Goal: Transaction & Acquisition: Download file/media

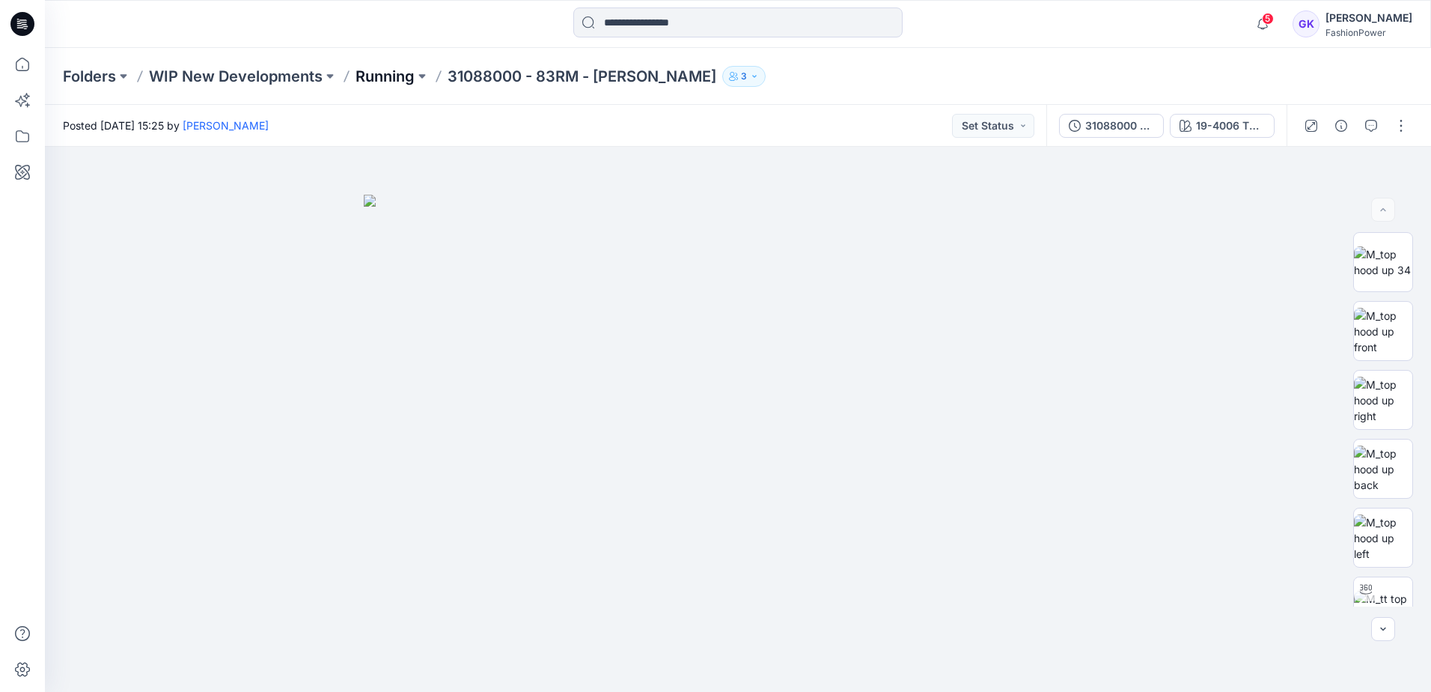
drag, startPoint x: 0, startPoint y: 0, endPoint x: 401, endPoint y: 77, distance: 408.5
click at [401, 77] on p "Running" at bounding box center [385, 76] width 59 height 21
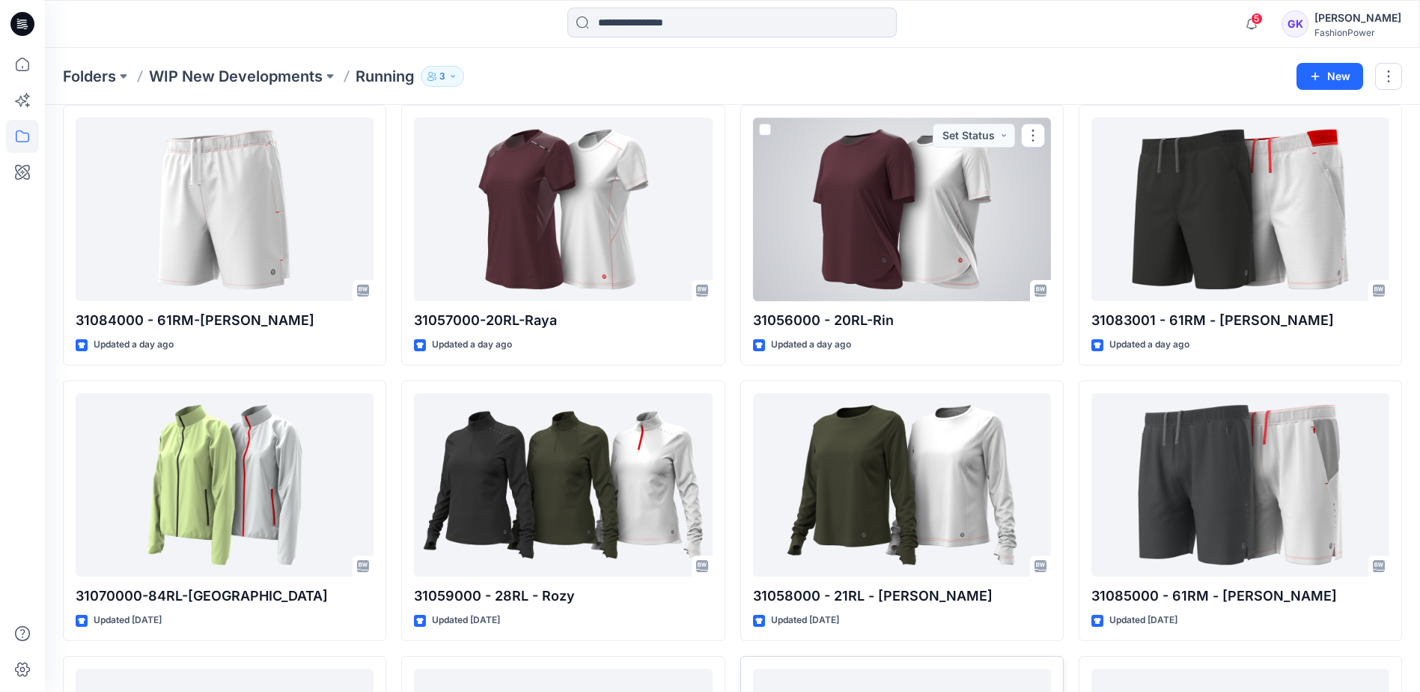
scroll to position [36, 0]
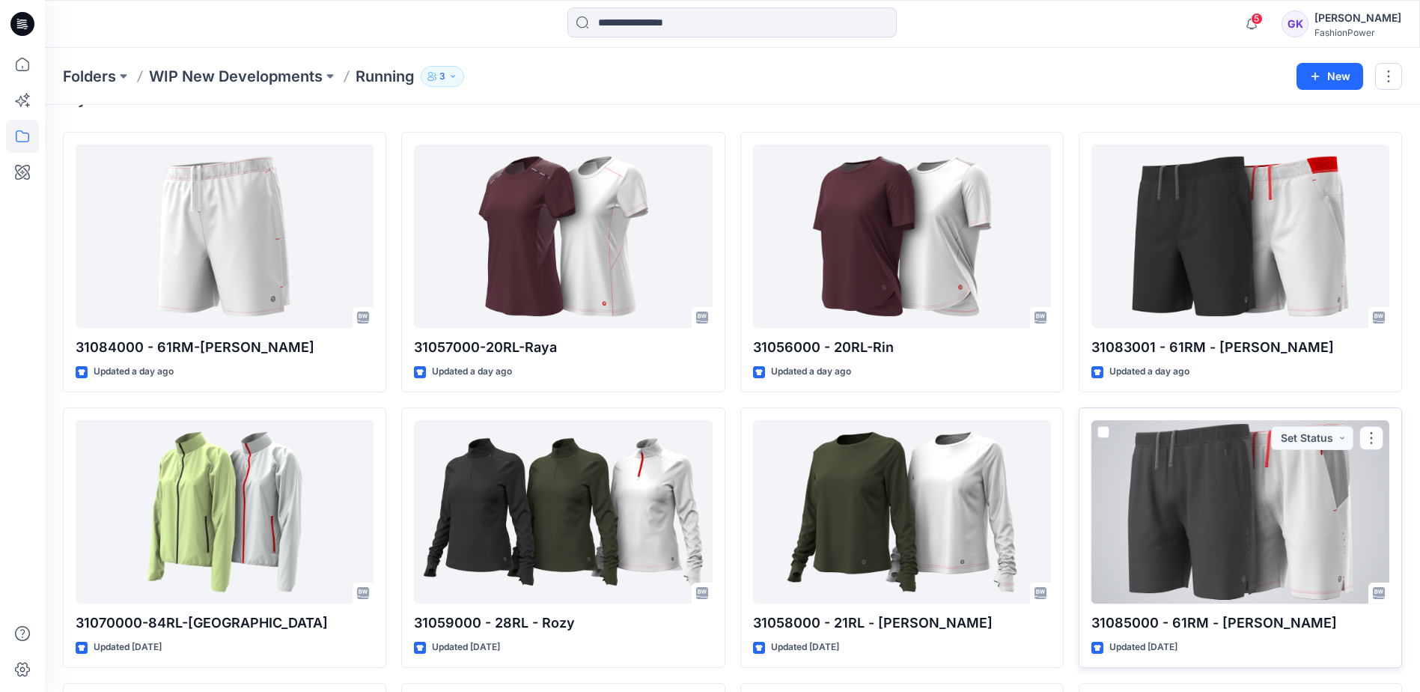
click at [1344, 490] on div at bounding box center [1240, 511] width 298 height 183
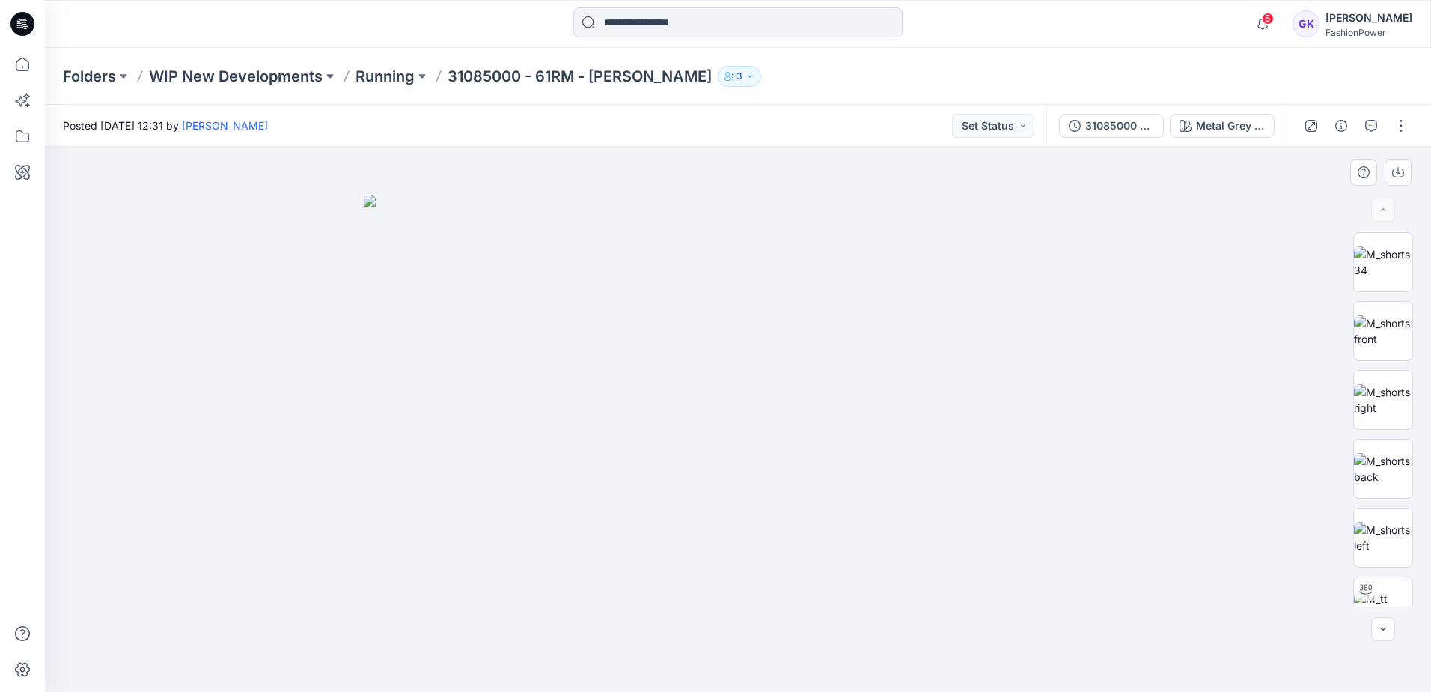
click at [700, 273] on img at bounding box center [738, 443] width 748 height 497
click at [847, 259] on img at bounding box center [738, 443] width 748 height 497
click at [698, 257] on img at bounding box center [738, 443] width 748 height 497
click at [1391, 335] on img at bounding box center [1383, 330] width 58 height 31
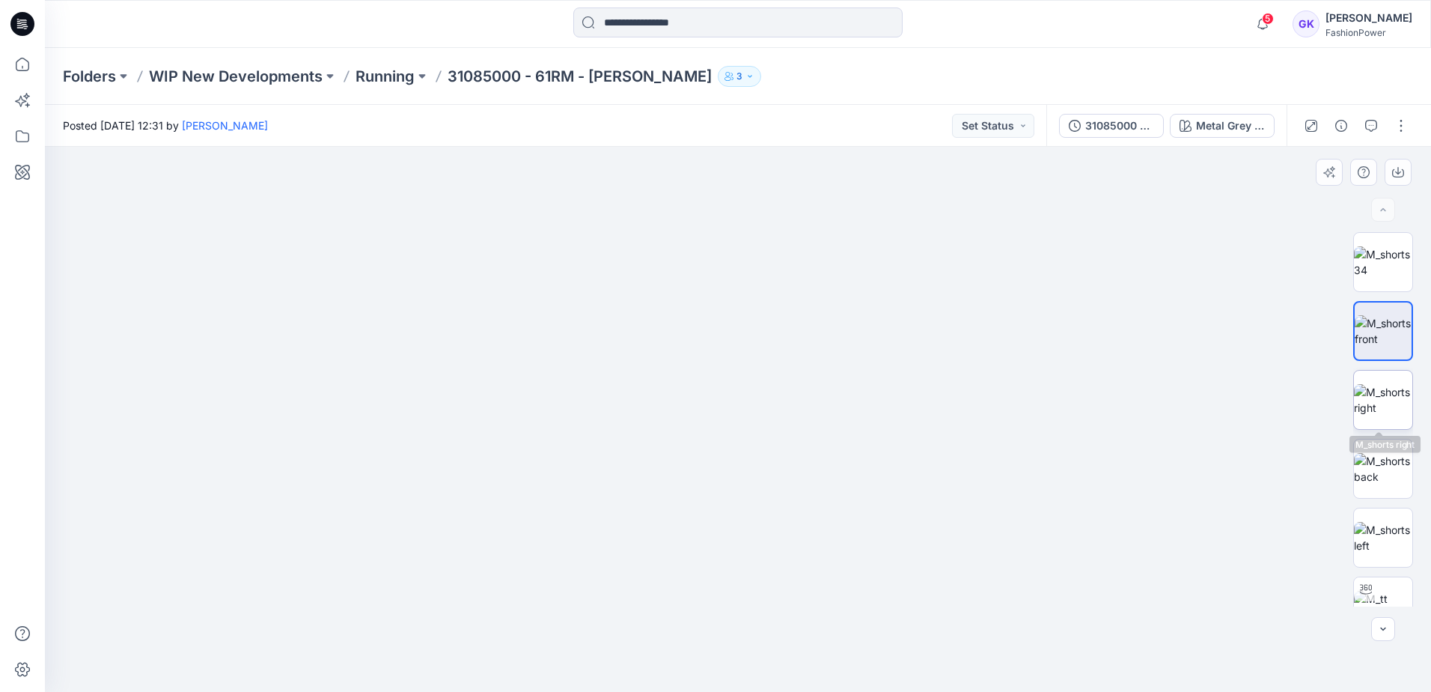
click at [1368, 406] on img at bounding box center [1383, 399] width 58 height 31
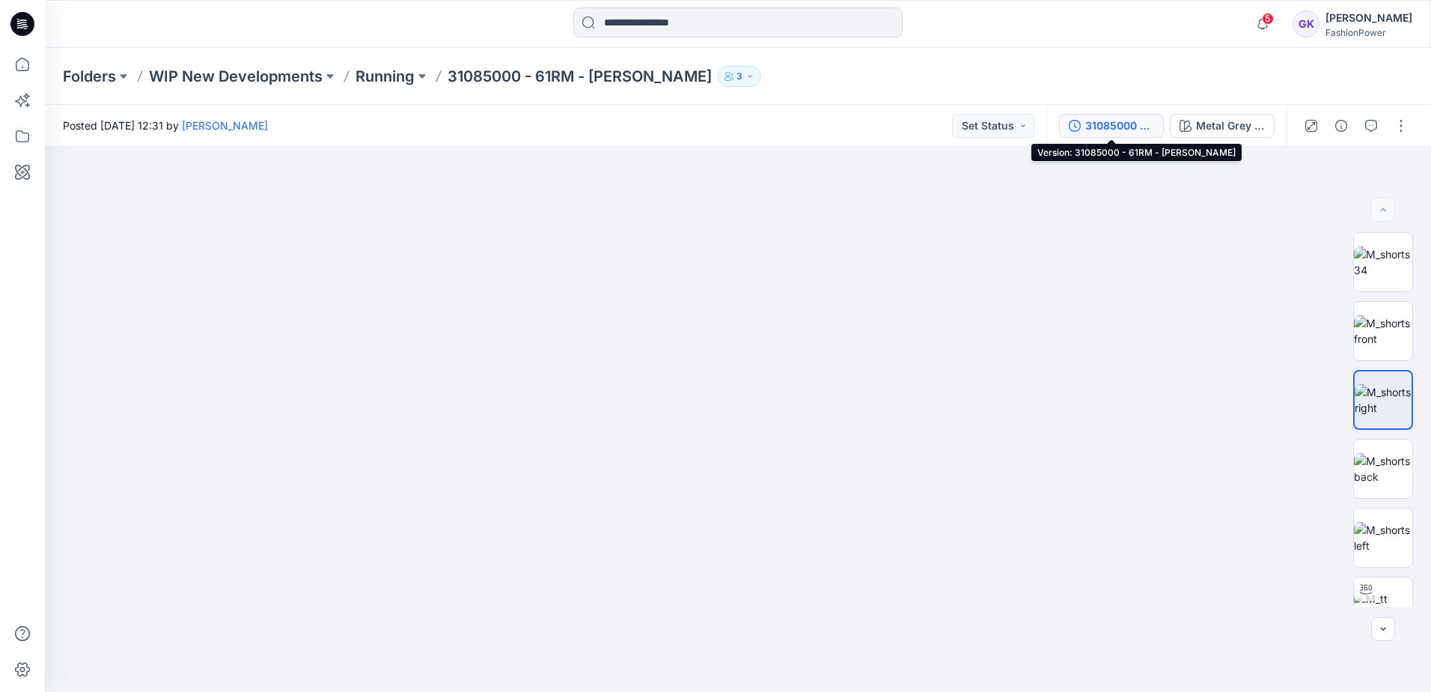
click at [1139, 126] on div "31085000 - 61RM - [PERSON_NAME]" at bounding box center [1119, 126] width 69 height 16
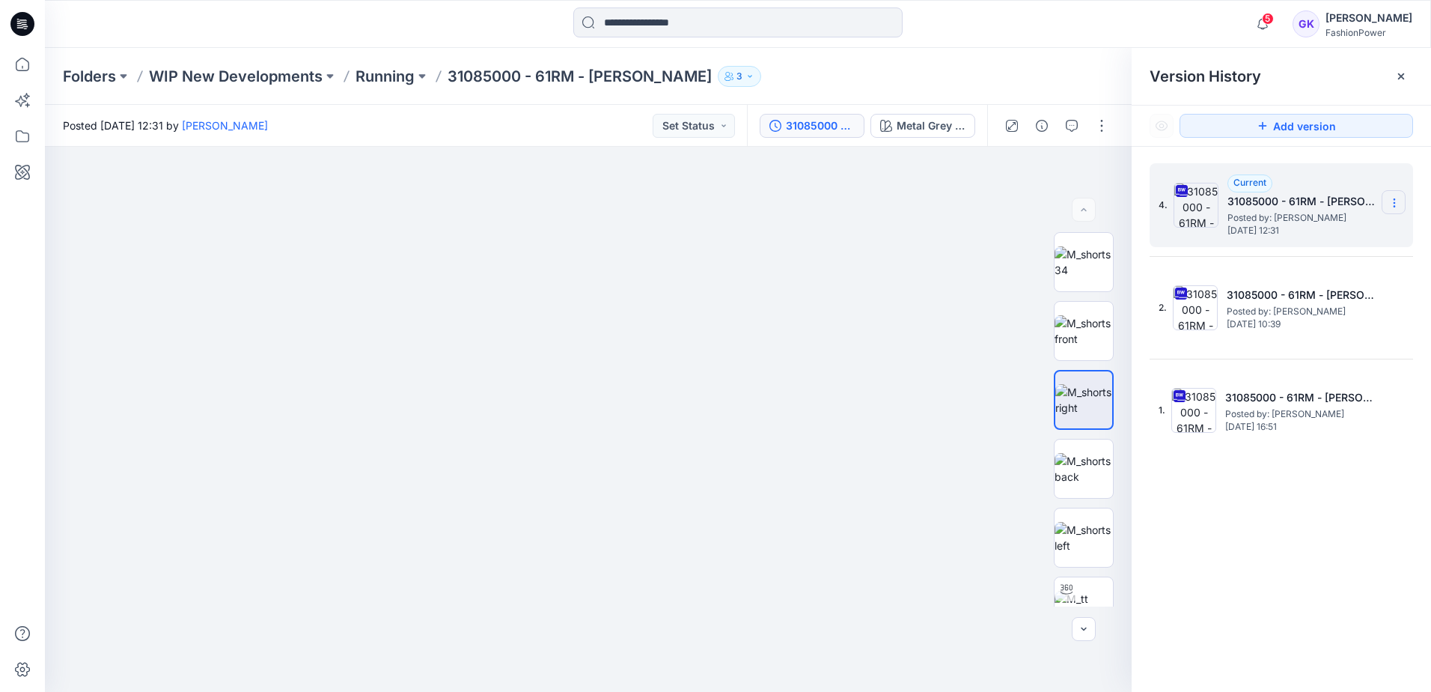
click at [1389, 204] on icon at bounding box center [1394, 203] width 12 height 12
click at [1293, 235] on span "Download Source BW File" at bounding box center [1319, 232] width 126 height 18
